Goal: Transaction & Acquisition: Register for event/course

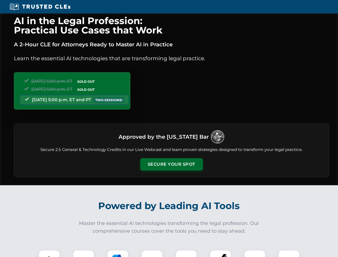
click at [171, 164] on button "Secure Your Spot" at bounding box center [171, 164] width 63 height 12
click at [49, 253] on img at bounding box center [49, 261] width 16 height 16
click at [83, 253] on div at bounding box center [83, 260] width 21 height 21
